Goal: Task Accomplishment & Management: Manage account settings

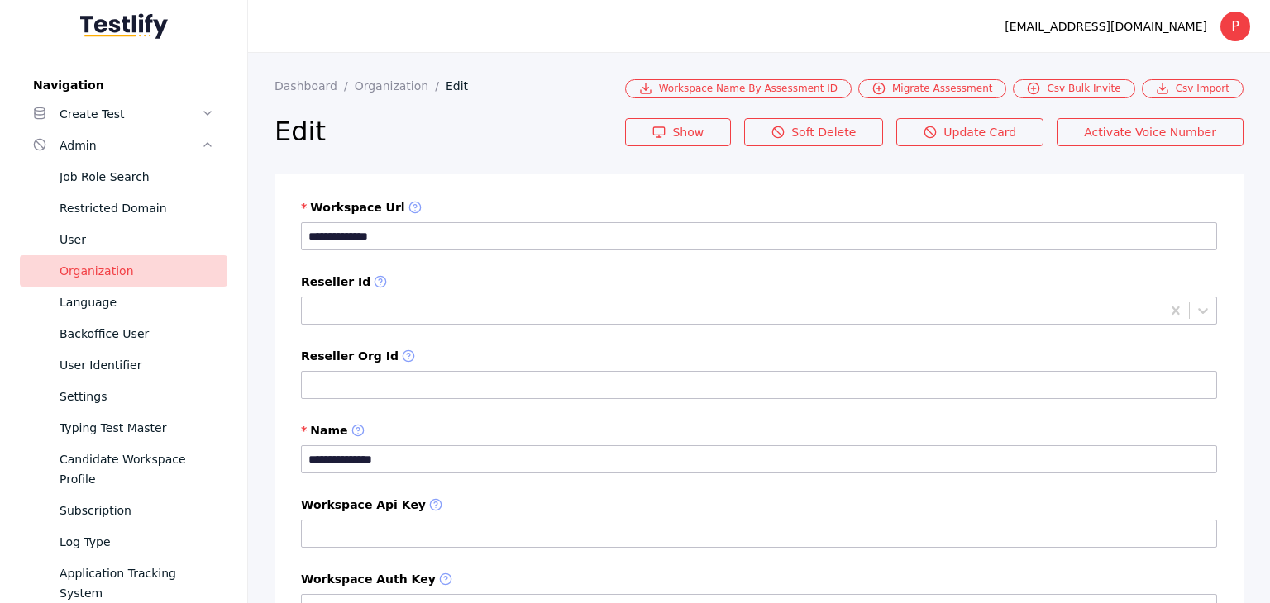
scroll to position [413, 0]
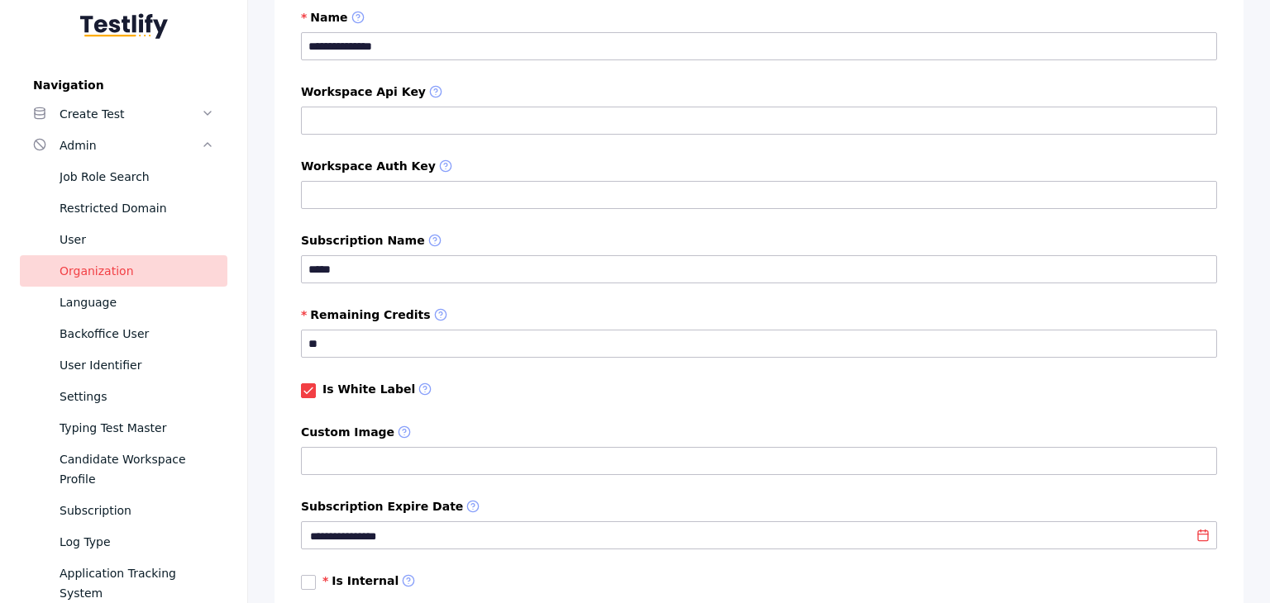
drag, startPoint x: 0, startPoint y: 0, endPoint x: 222, endPoint y: 353, distance: 416.8
click at [88, 373] on div "User Identifier" at bounding box center [137, 365] width 155 height 20
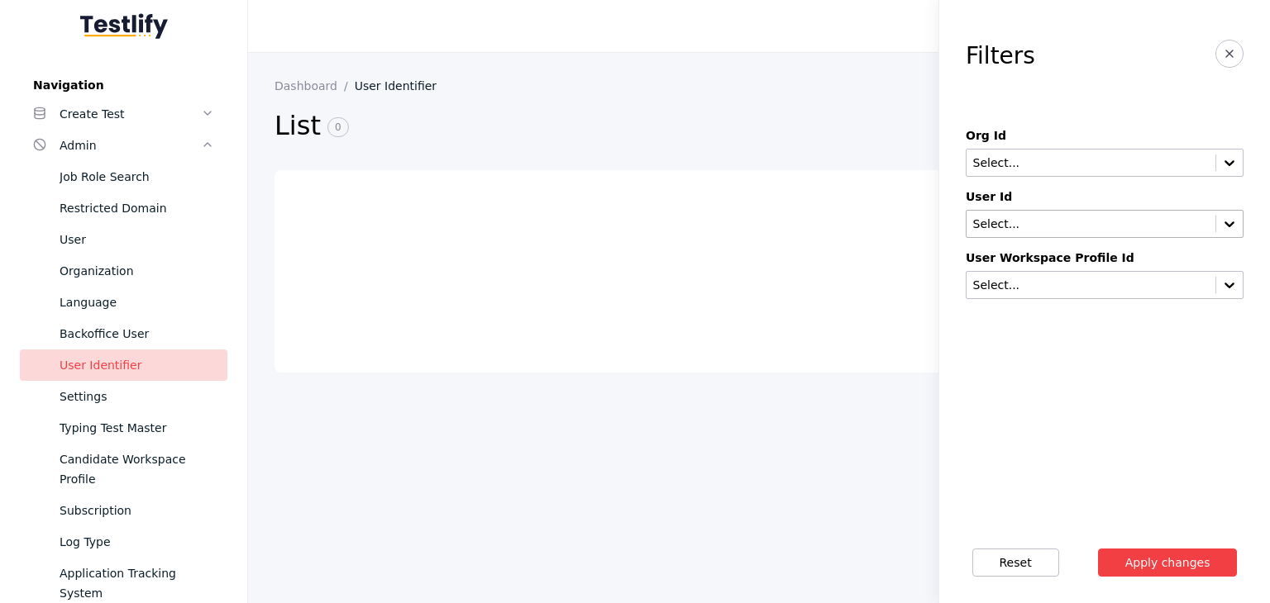
click at [1037, 222] on input "text" at bounding box center [1090, 224] width 239 height 13
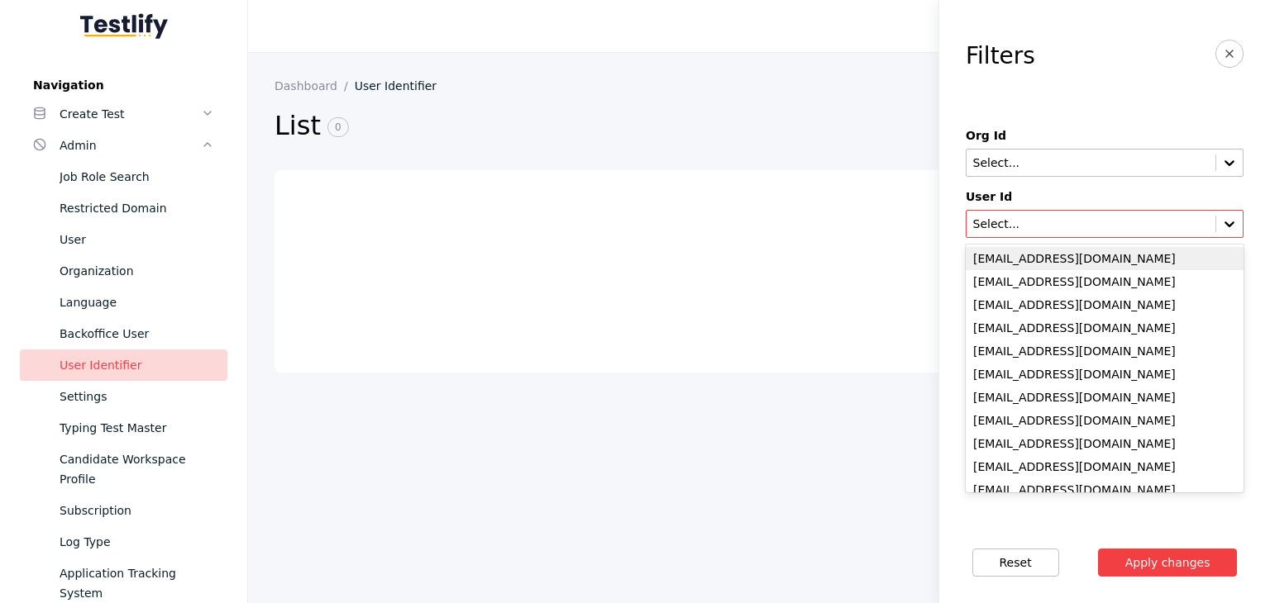
paste input "**********"
type input "**********"
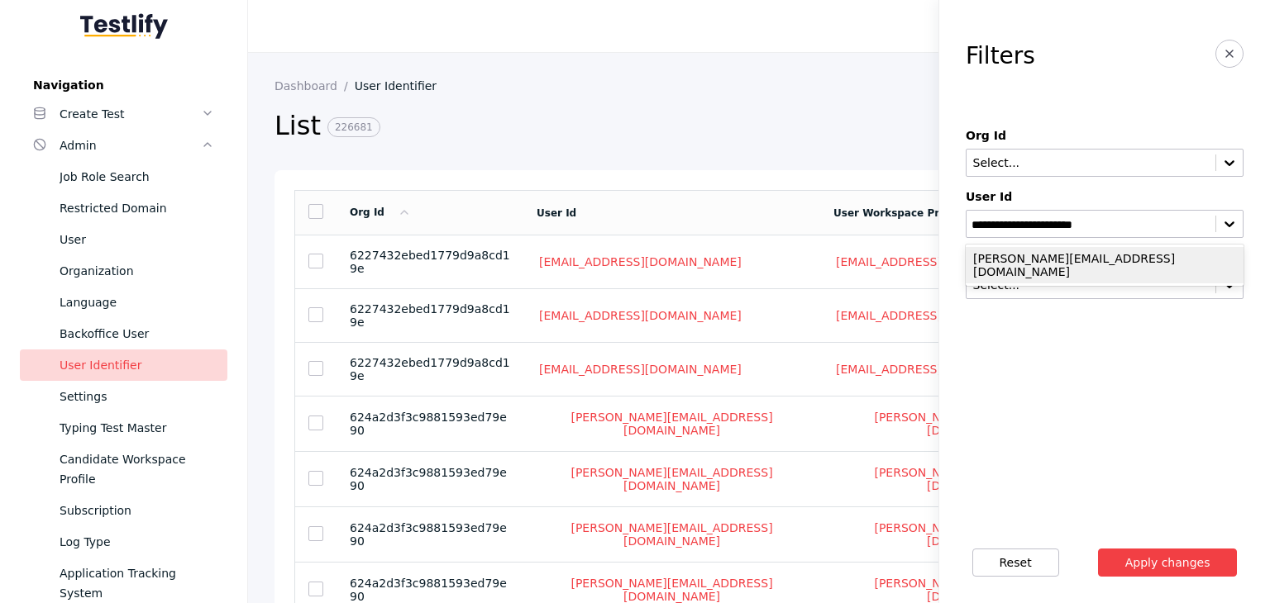
click at [1035, 269] on div "[PERSON_NAME][EMAIL_ADDRESS][DOMAIN_NAME]" at bounding box center [1105, 265] width 278 height 36
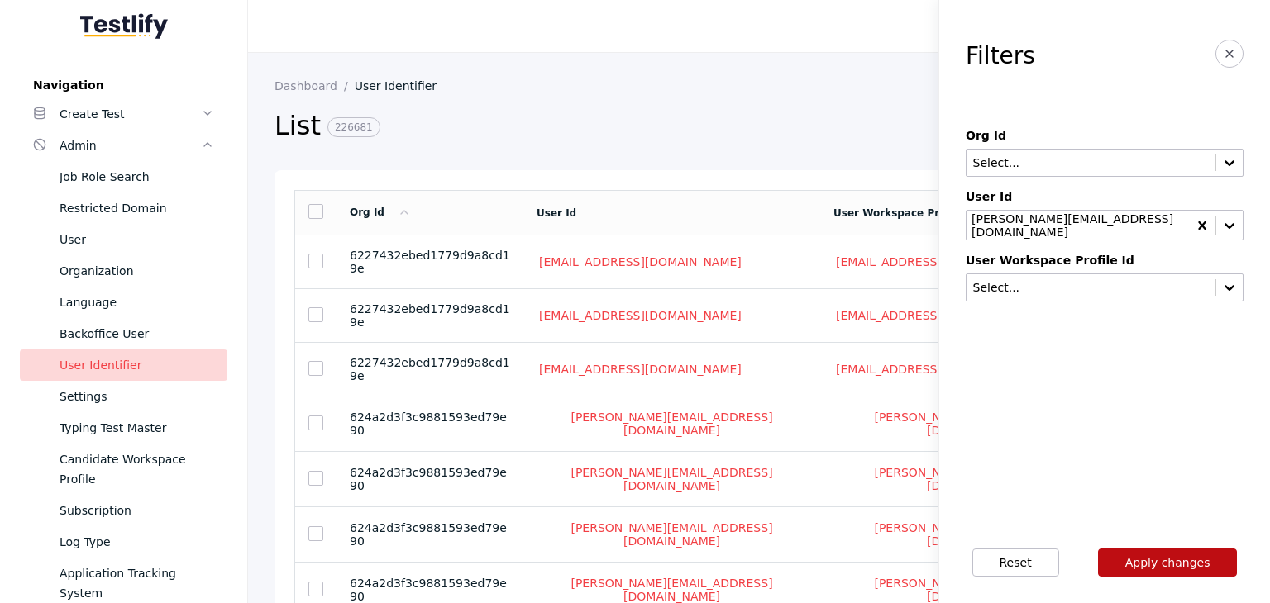
click at [1157, 556] on button "Apply changes" at bounding box center [1168, 563] width 140 height 28
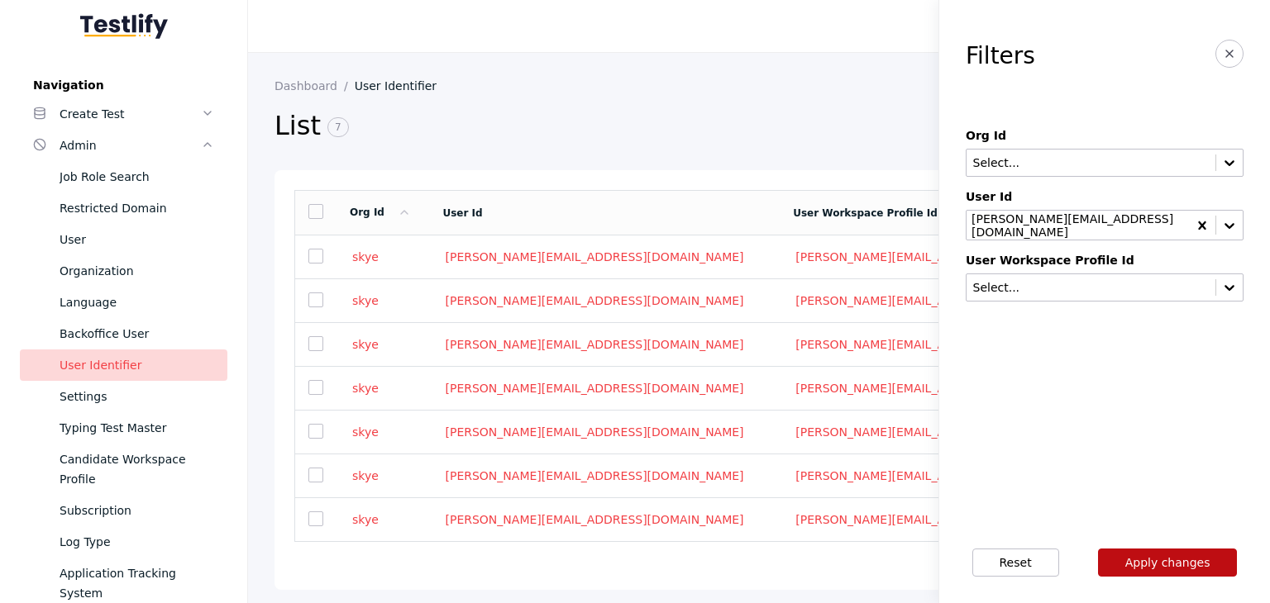
click at [1147, 559] on button "Apply changes" at bounding box center [1168, 563] width 140 height 28
click at [370, 262] on link "skye" at bounding box center [365, 257] width 31 height 15
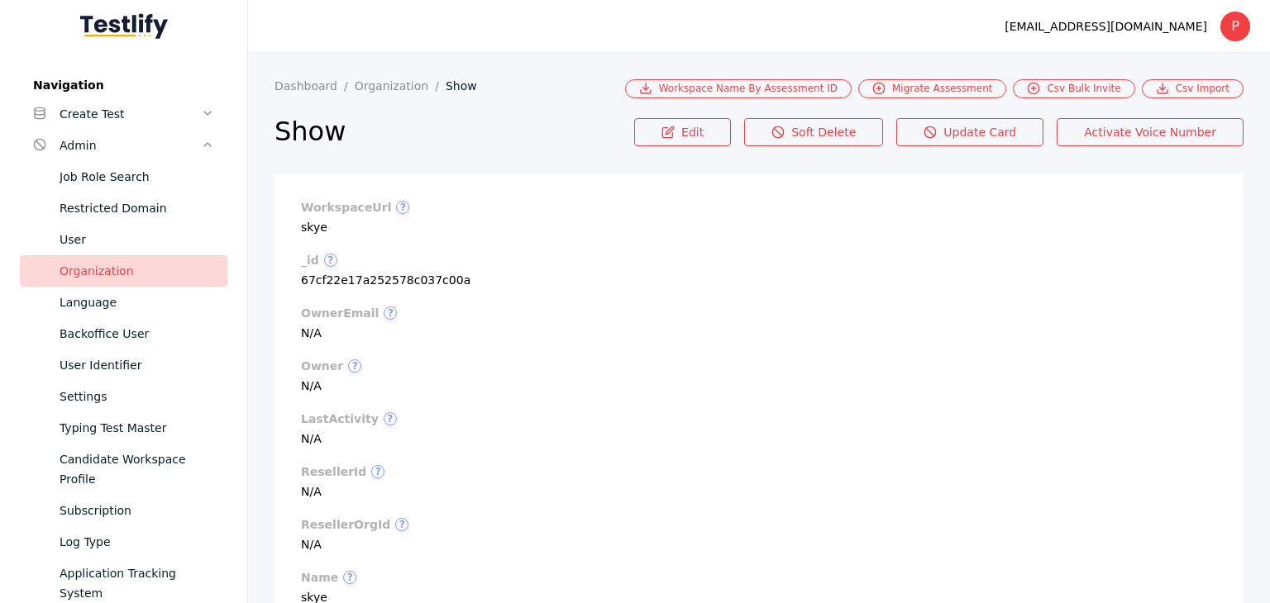
click at [308, 223] on section "workspaceUrl ? skye" at bounding box center [759, 217] width 916 height 33
copy section "skye"
drag, startPoint x: 126, startPoint y: 373, endPoint x: 186, endPoint y: 368, distance: 60.6
click at [126, 373] on div "User Identifier" at bounding box center [137, 365] width 155 height 20
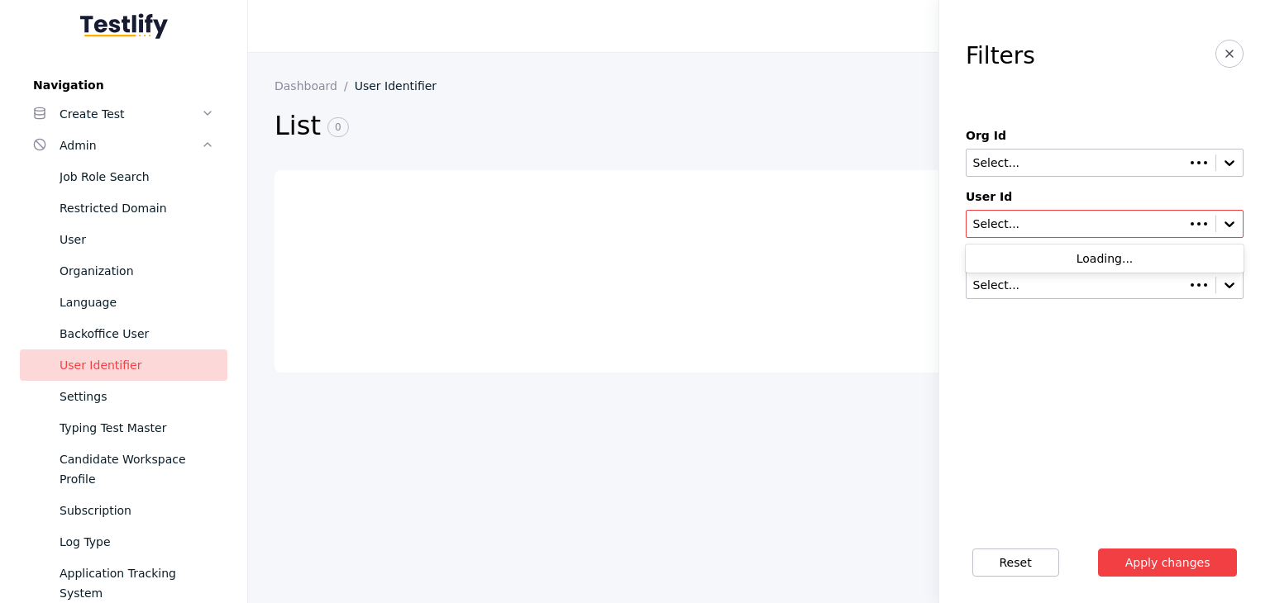
click at [1010, 222] on input "text" at bounding box center [1075, 224] width 209 height 13
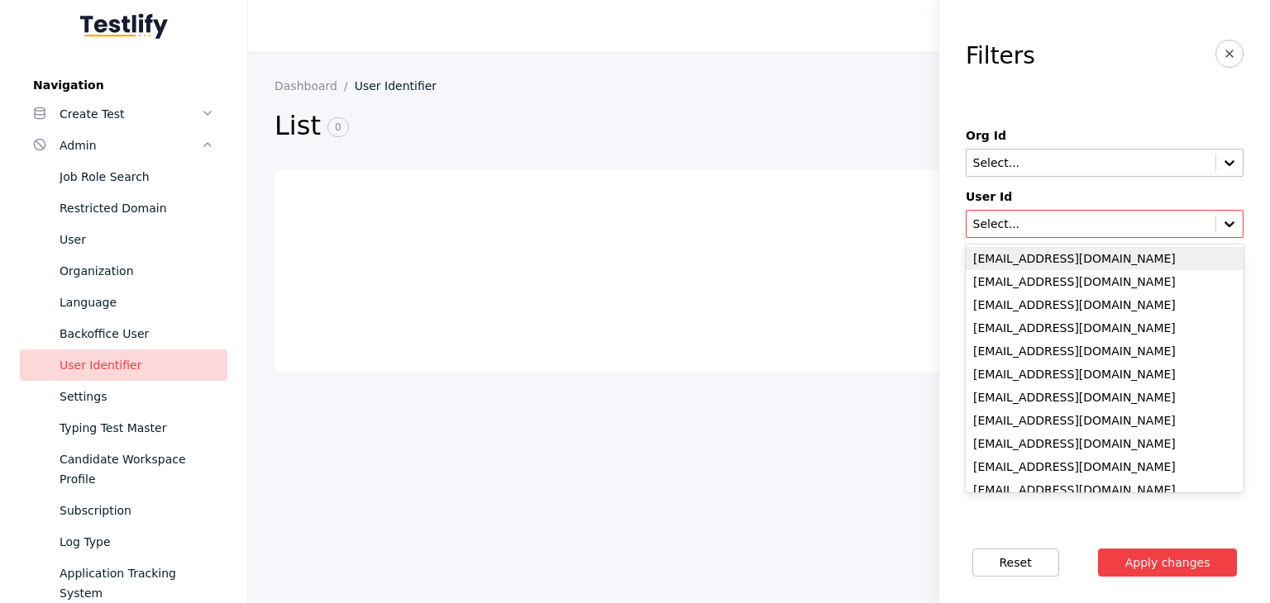
paste input "**********"
type input "**********"
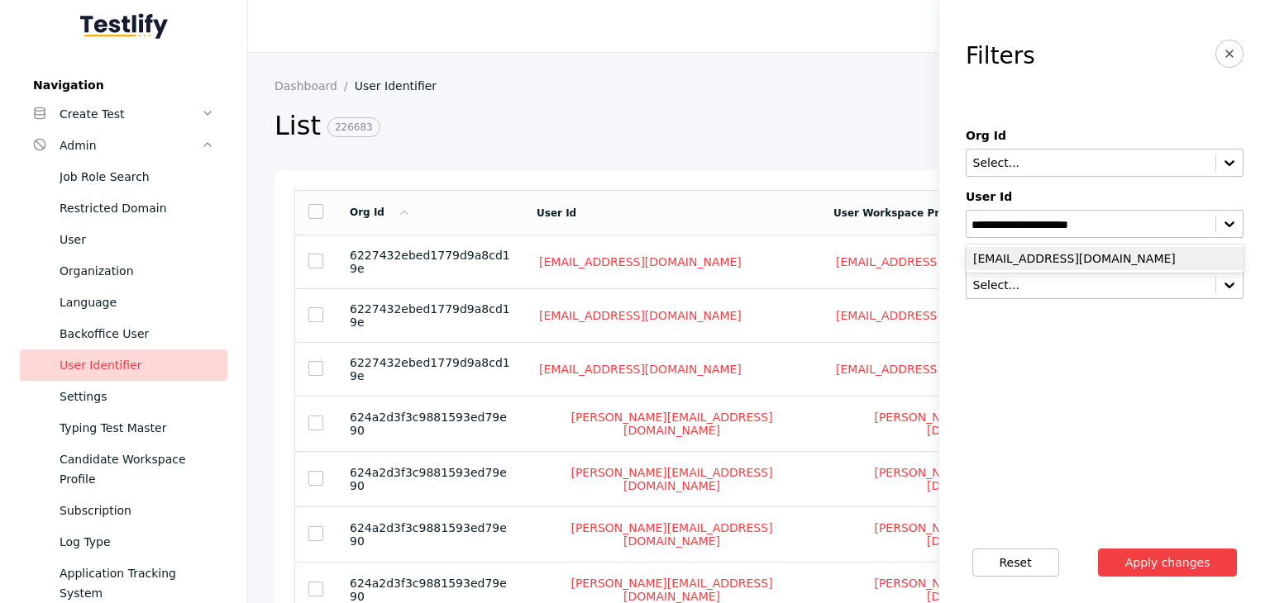
click at [1015, 259] on div "[EMAIL_ADDRESS][DOMAIN_NAME]" at bounding box center [1105, 258] width 278 height 23
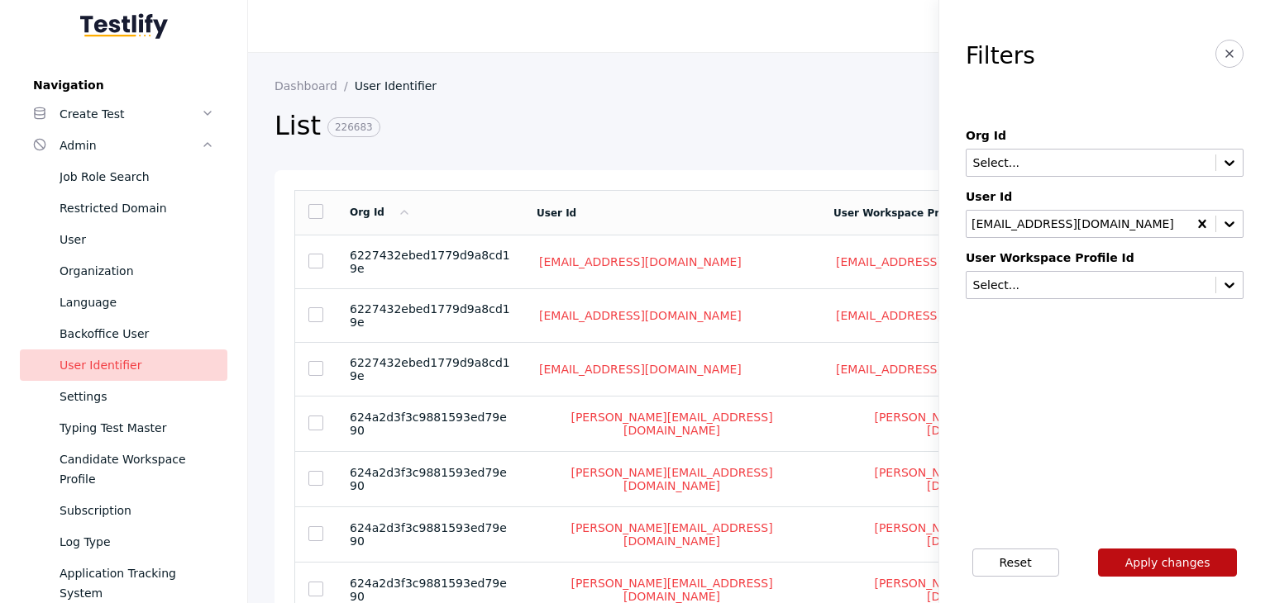
click at [1131, 562] on button "Apply changes" at bounding box center [1168, 563] width 140 height 28
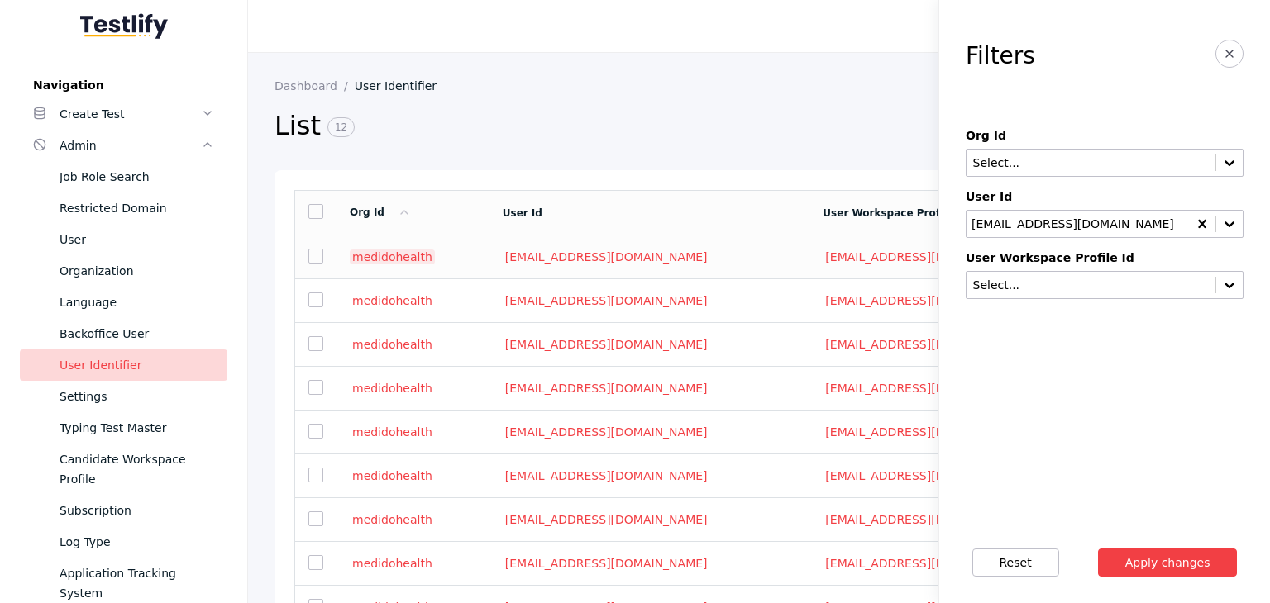
click at [406, 261] on link "medidohealth" at bounding box center [392, 257] width 85 height 15
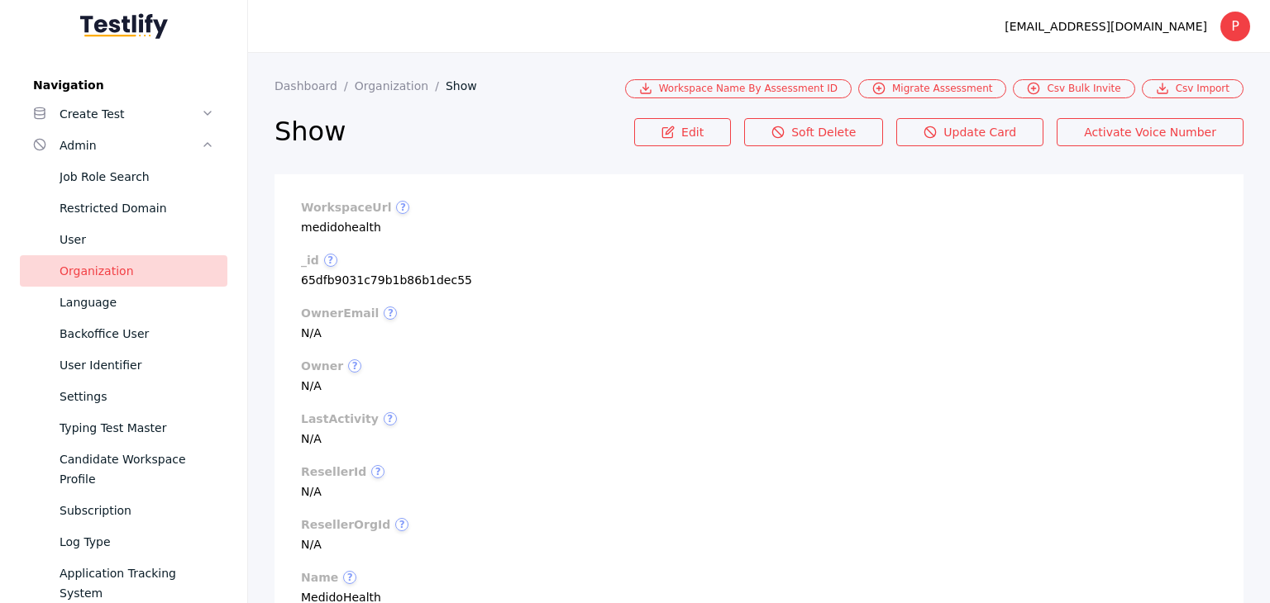
click at [351, 220] on section "workspaceUrl ? medidohealth" at bounding box center [759, 217] width 916 height 33
copy section "medidohealth"
click at [93, 352] on link "User Identifier" at bounding box center [123, 365] width 207 height 31
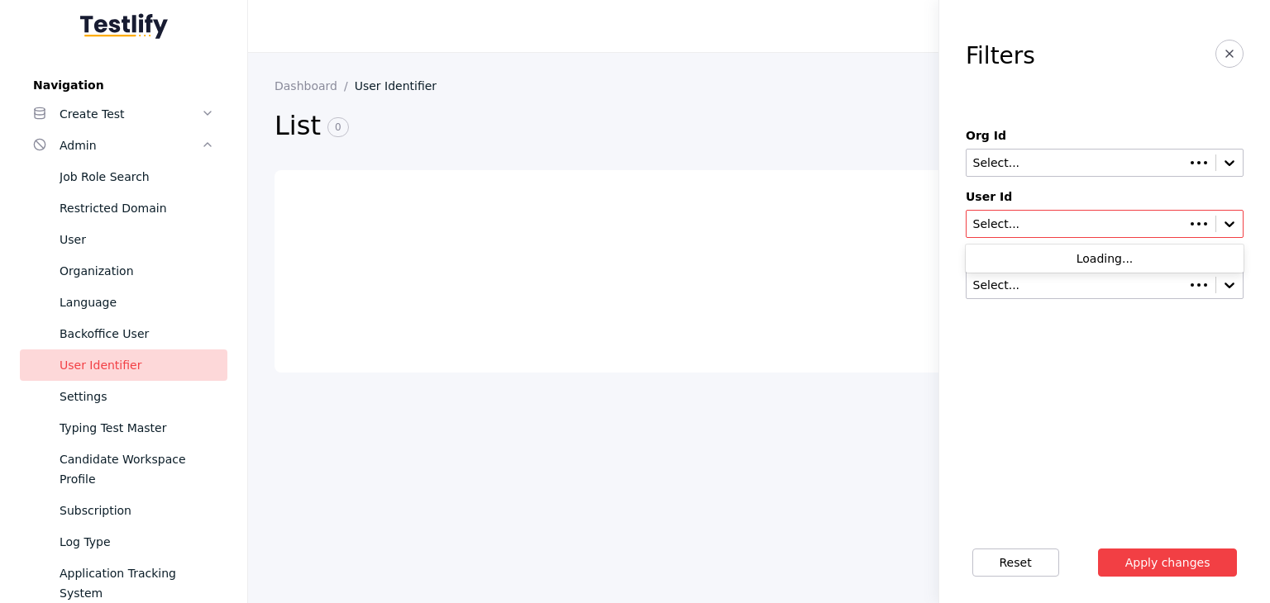
click at [1032, 222] on input "text" at bounding box center [1075, 224] width 209 height 13
paste input "**********"
type input "**********"
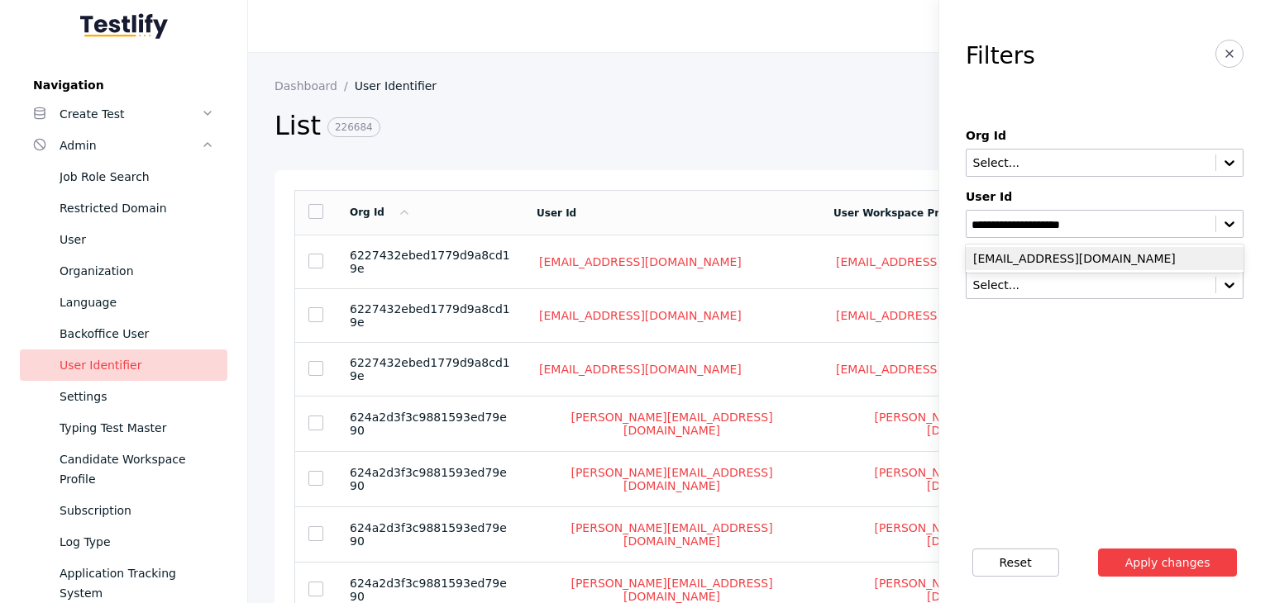
click at [1018, 268] on div "[EMAIL_ADDRESS][DOMAIN_NAME]" at bounding box center [1105, 258] width 278 height 23
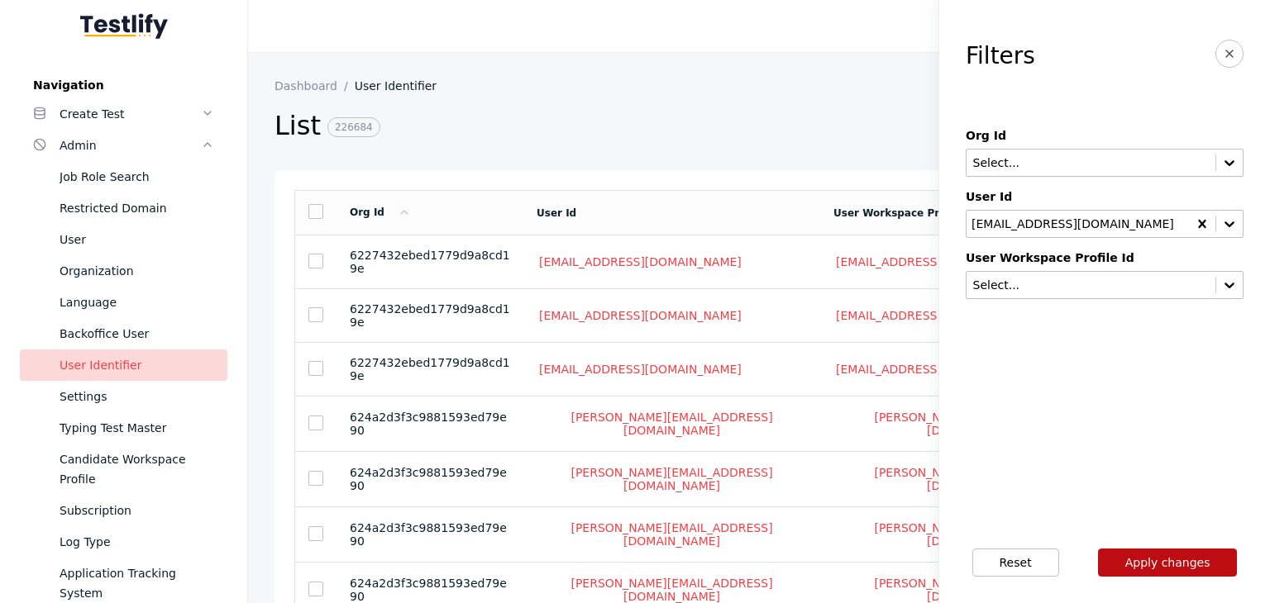
click at [1142, 563] on button "Apply changes" at bounding box center [1168, 563] width 140 height 28
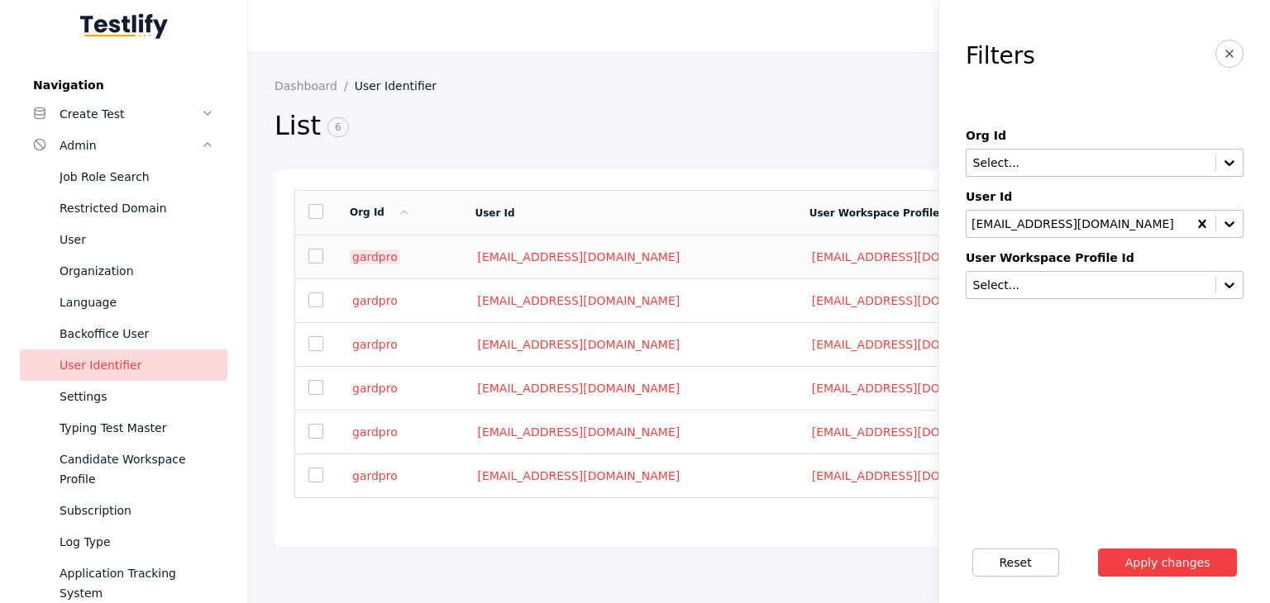
click at [377, 255] on link "gardpro" at bounding box center [375, 257] width 50 height 15
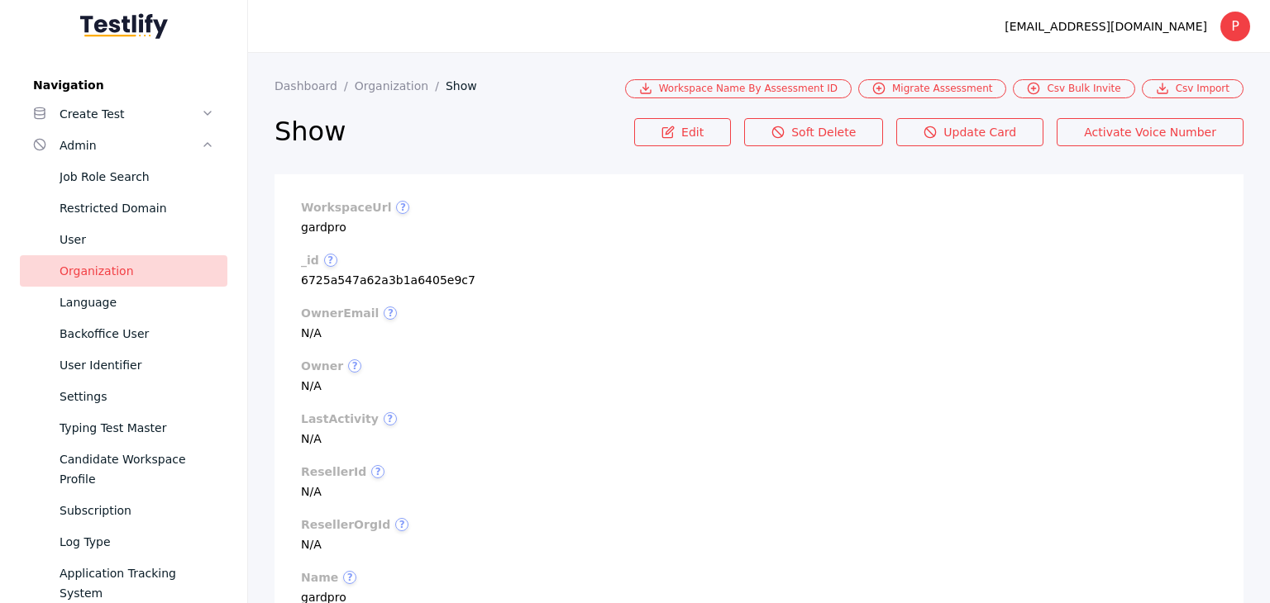
click at [327, 226] on section "workspaceUrl ? gardpro" at bounding box center [759, 217] width 916 height 33
copy section "gardpro"
